Goal: Task Accomplishment & Management: Use online tool/utility

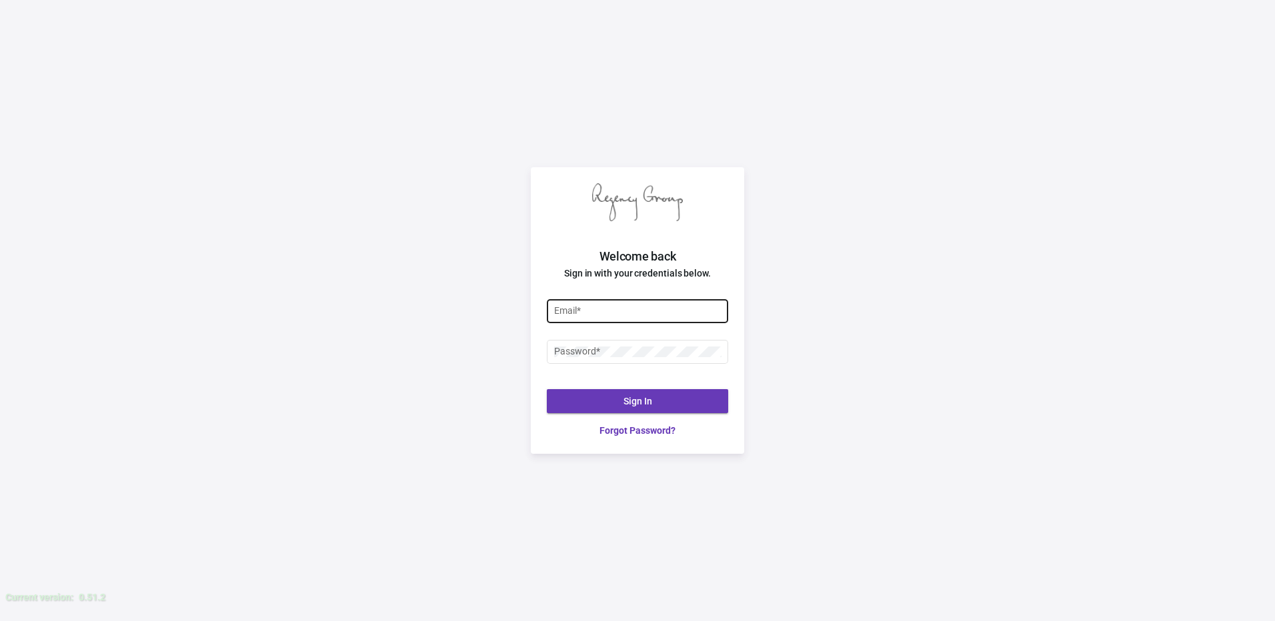
click at [603, 306] on input "Email *" at bounding box center [637, 311] width 167 height 11
click at [671, 310] on input "[PERSON_NAME][EMAIL_ADDRESS][DOMAIN_NAME]" at bounding box center [637, 311] width 167 height 11
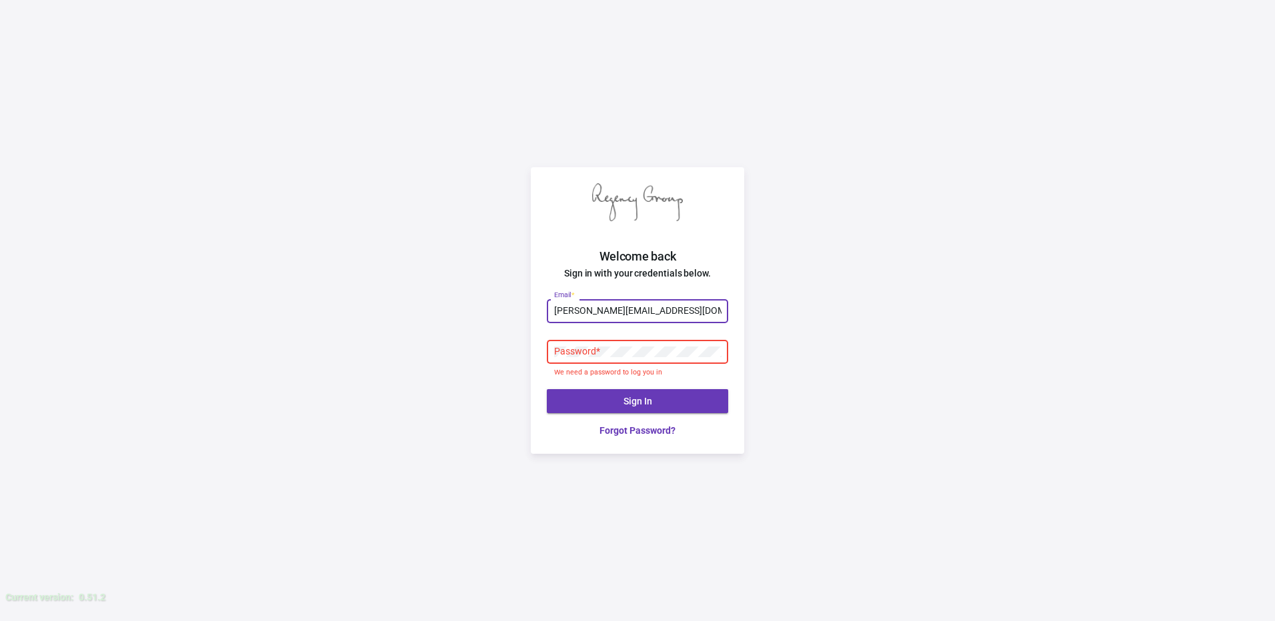
type input "[PERSON_NAME][EMAIL_ADDRESS][DOMAIN_NAME]"
click at [597, 343] on div "Password *" at bounding box center [637, 351] width 167 height 26
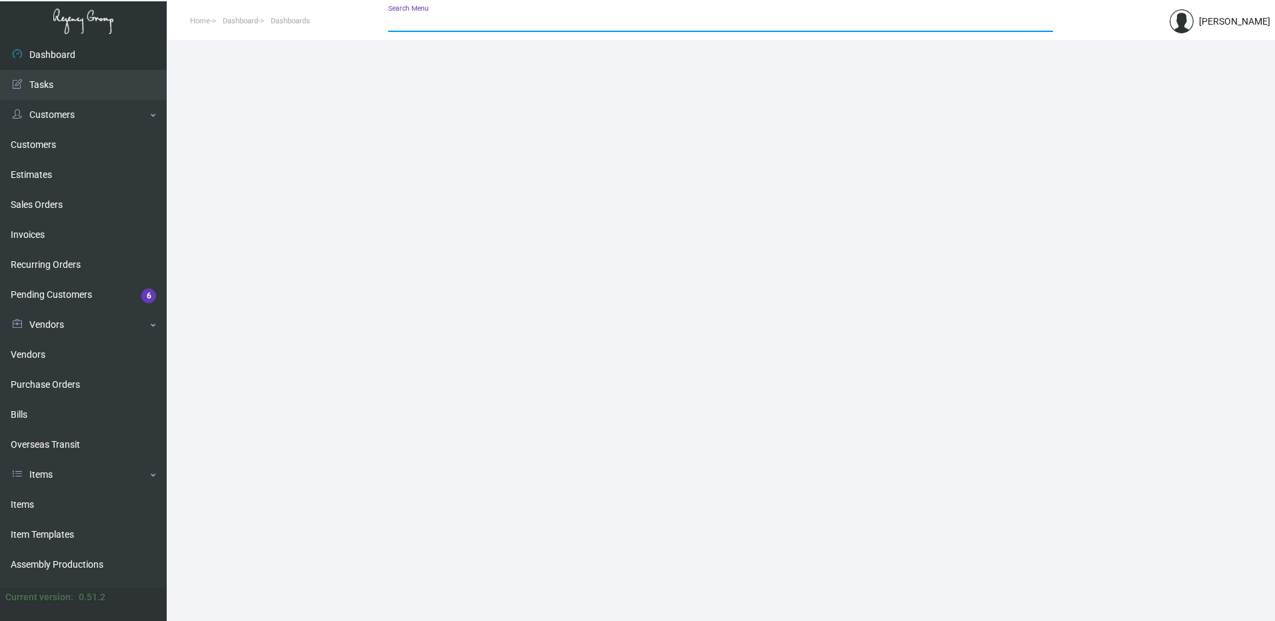
click at [533, 17] on input "Search Menu" at bounding box center [720, 22] width 665 height 11
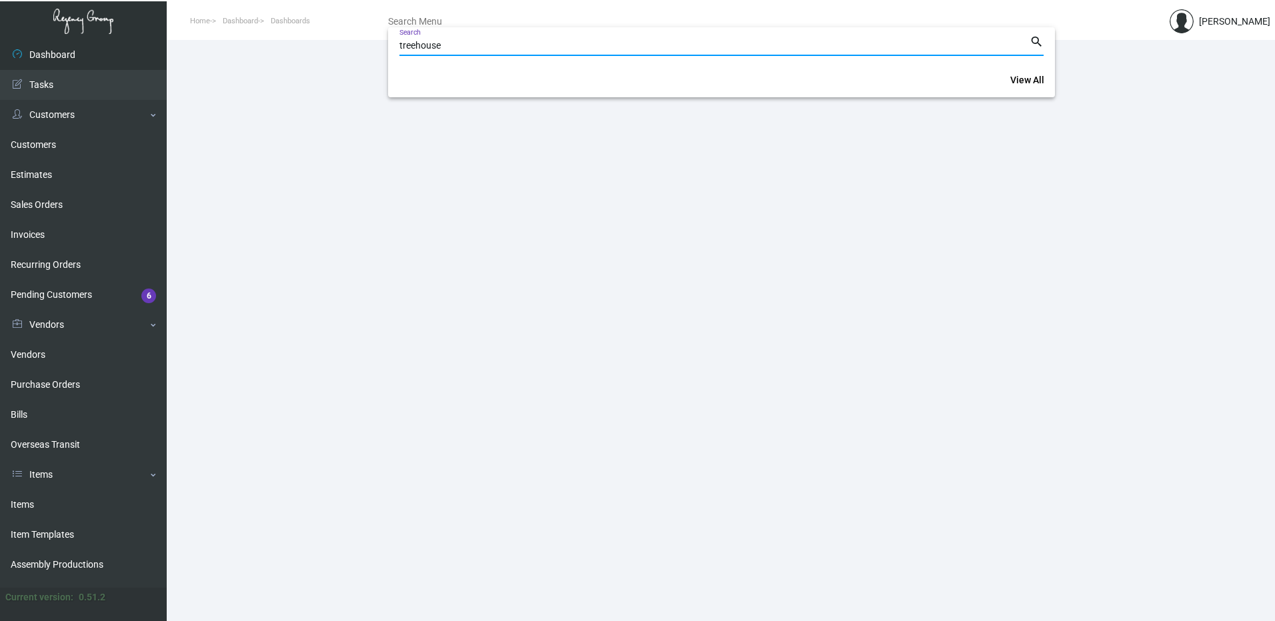
type input "treehouse"
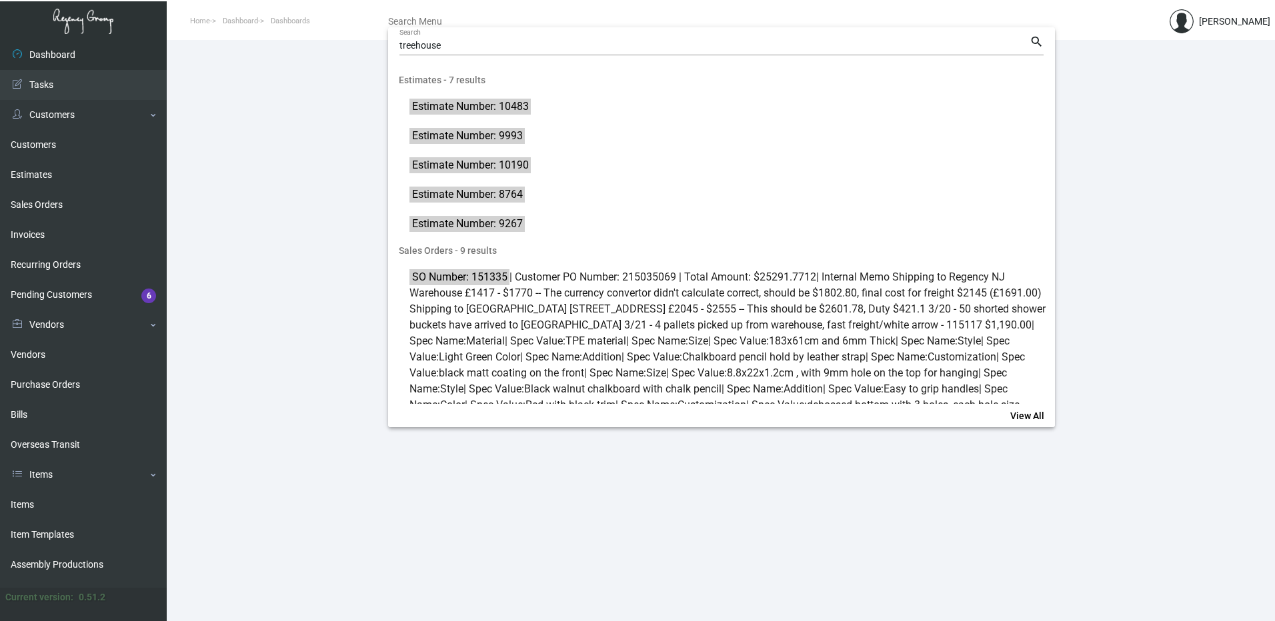
click at [39, 238] on div at bounding box center [637, 310] width 1275 height 621
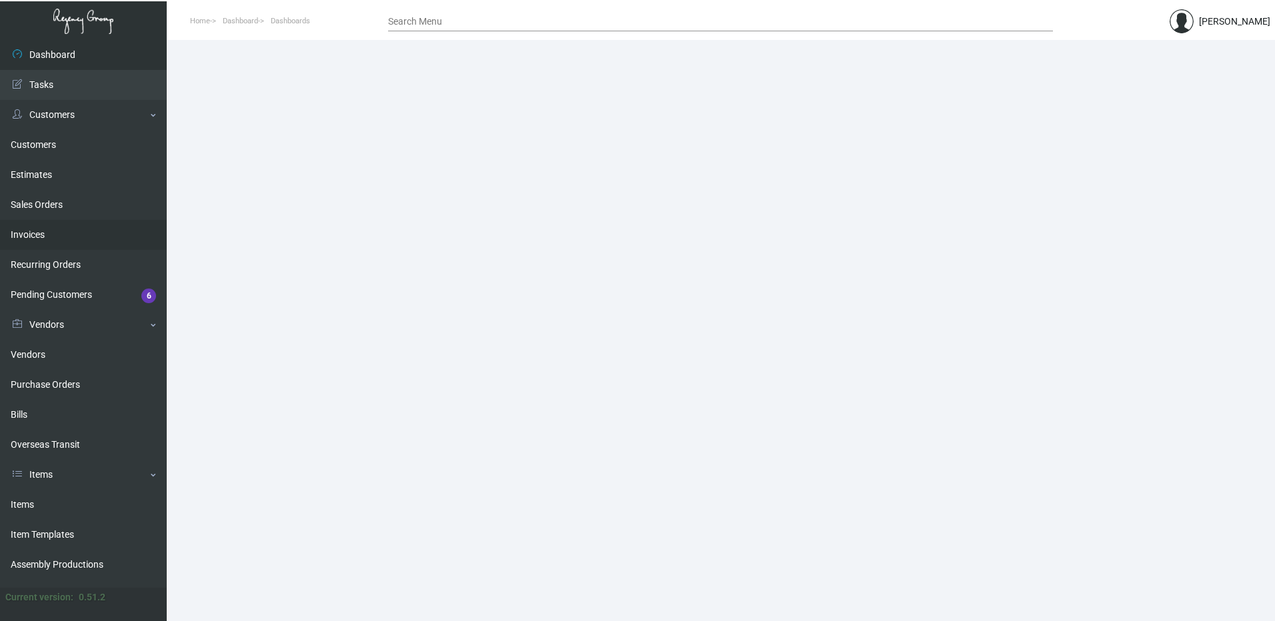
click at [35, 233] on link "Invoices" at bounding box center [83, 235] width 167 height 30
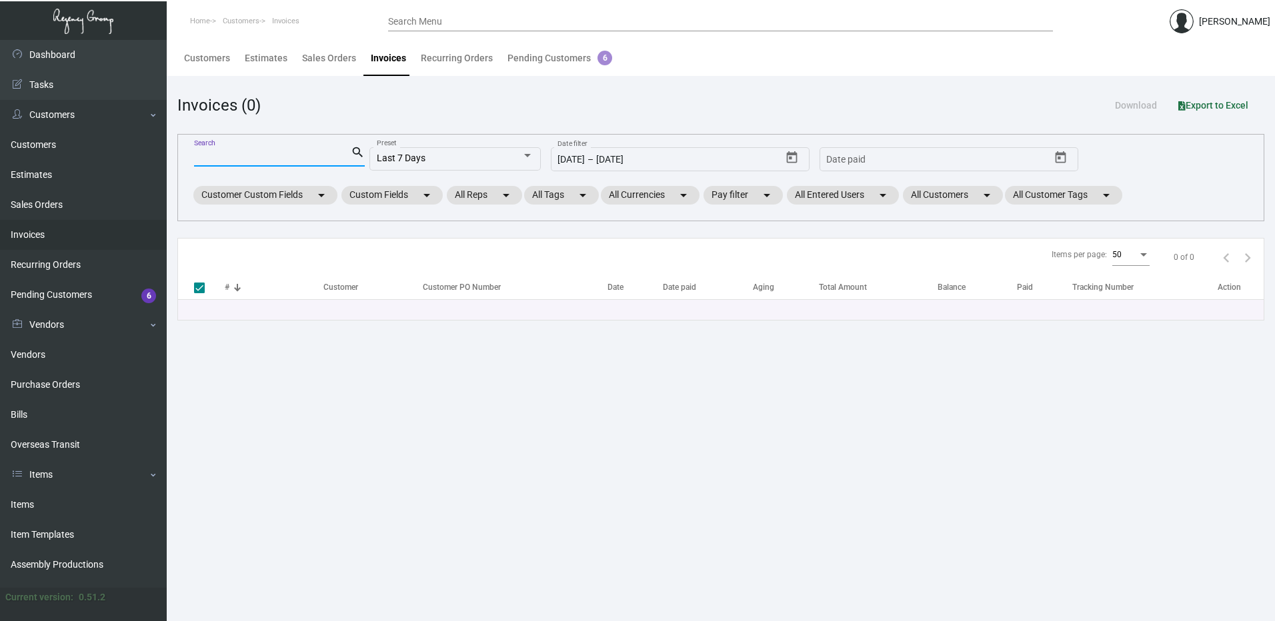
click at [242, 155] on input "Search" at bounding box center [272, 156] width 157 height 11
type input "treehouse"
checkbox input "false"
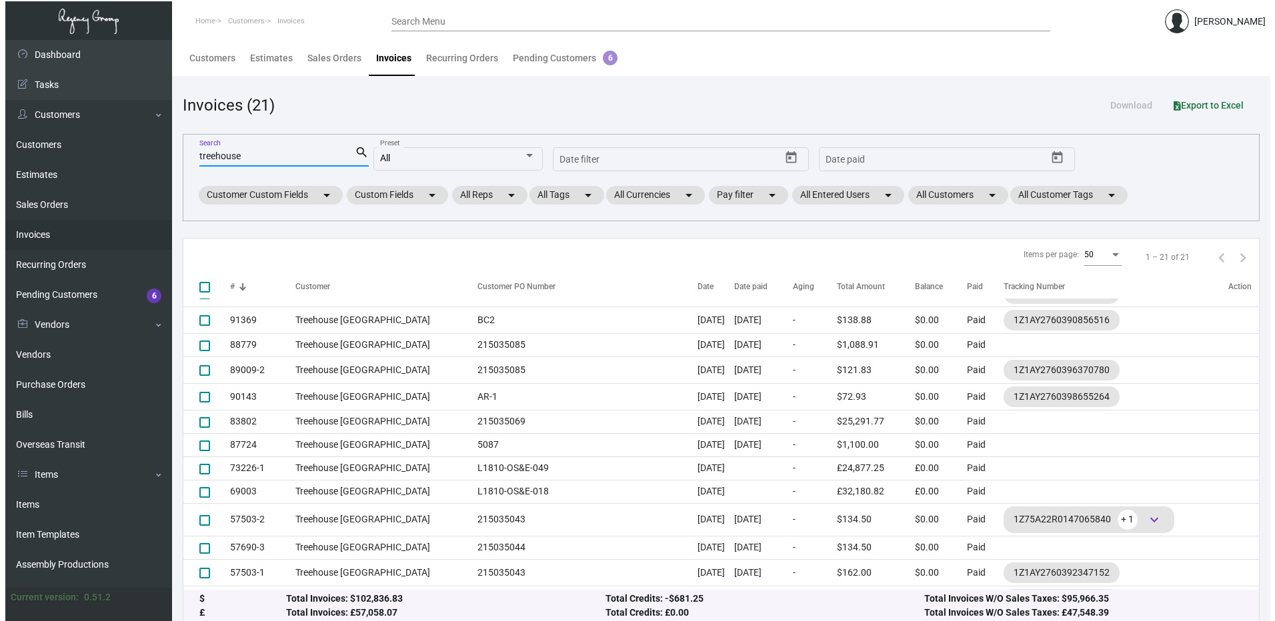
scroll to position [249, 0]
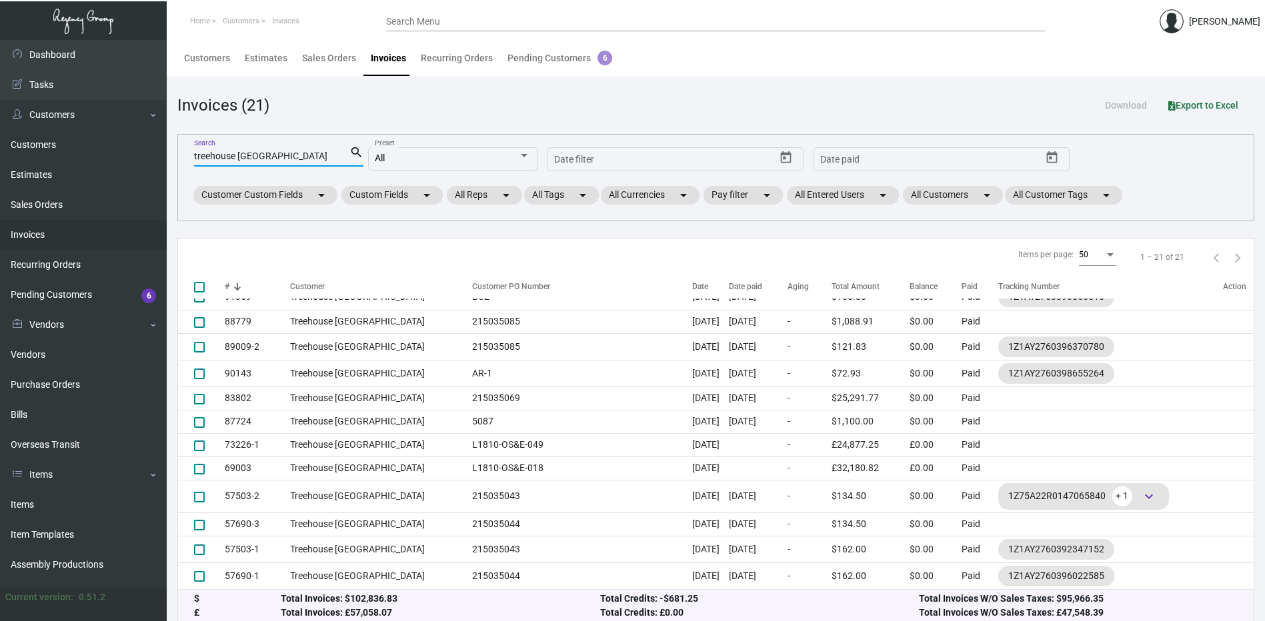
type input "treehouse [GEOGRAPHIC_DATA]"
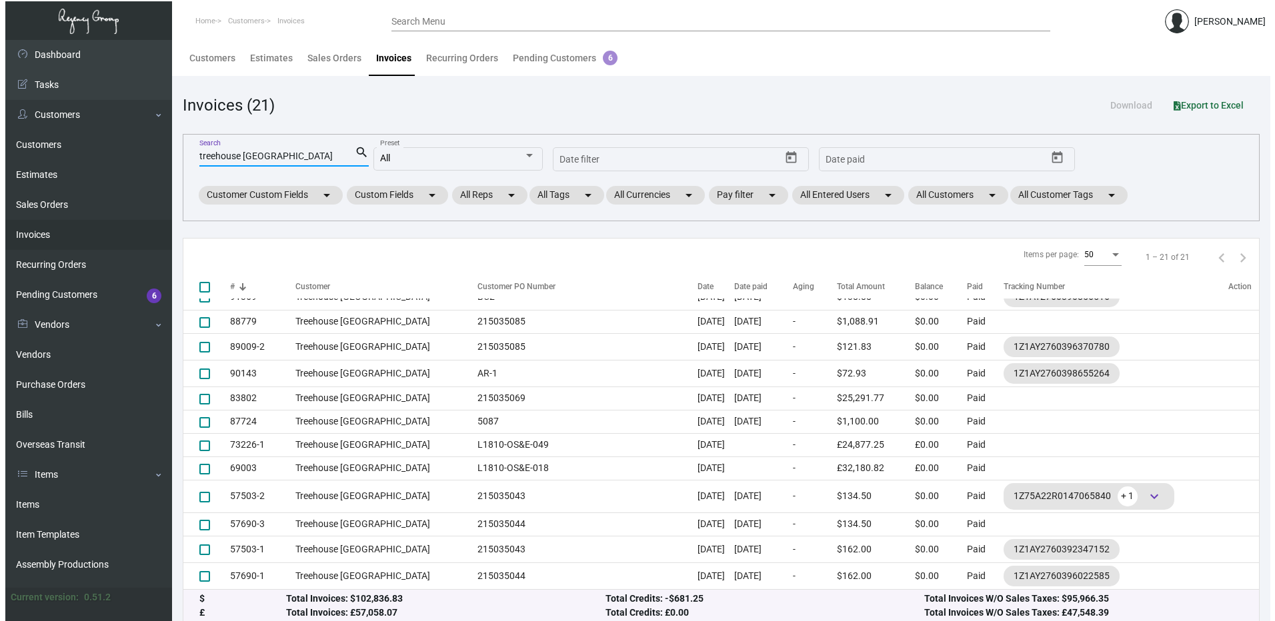
scroll to position [0, 0]
